Goal: Check status

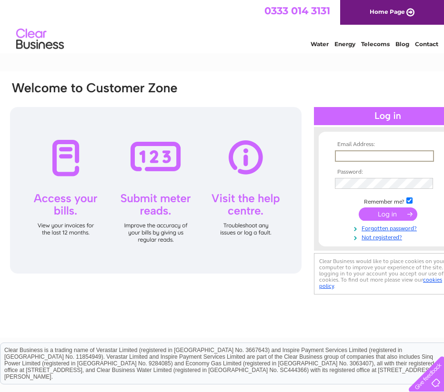
type input "merielthomas1@aol.com"
click at [402, 211] on input "submit" at bounding box center [388, 213] width 59 height 13
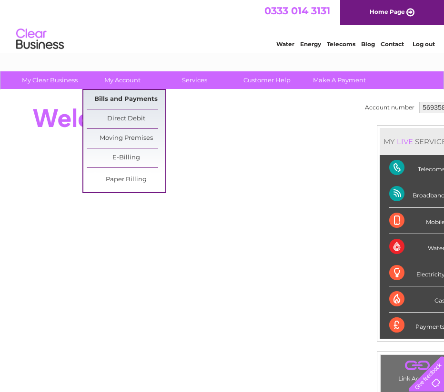
click at [123, 95] on link "Bills and Payments" at bounding box center [126, 99] width 79 height 19
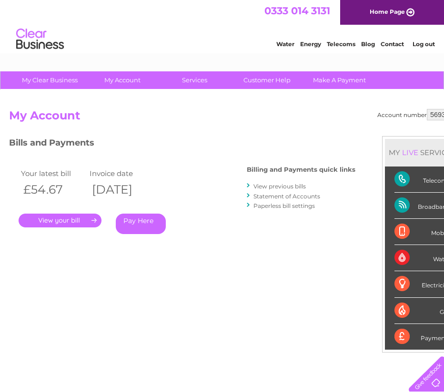
click at [69, 217] on link "." at bounding box center [60, 221] width 83 height 14
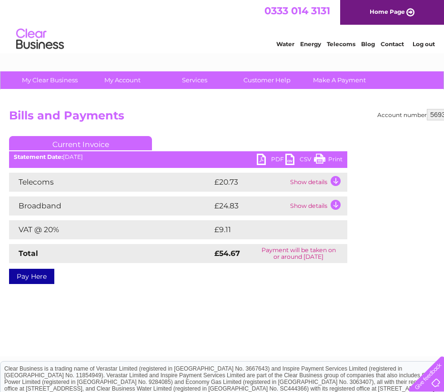
click at [335, 183] on td "Show details" at bounding box center [318, 182] width 60 height 19
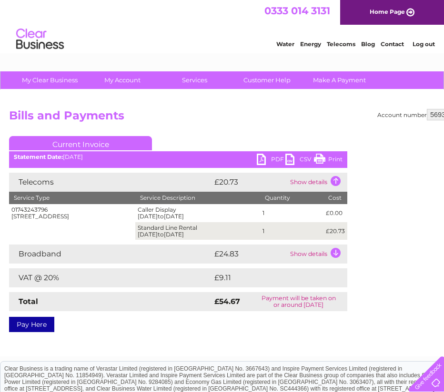
click at [338, 254] on td "Show details" at bounding box center [318, 254] width 60 height 19
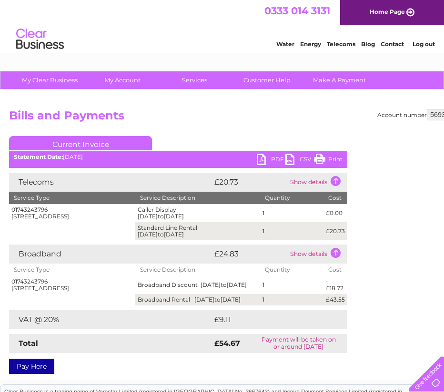
click at [327, 159] on link "Print" at bounding box center [328, 161] width 29 height 14
